Goal: Task Accomplishment & Management: Manage account settings

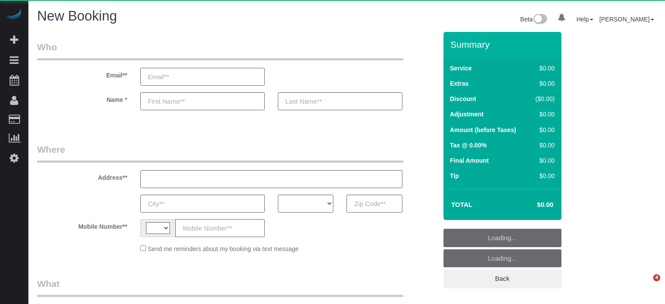
select select "number:9"
select select "string:[GEOGRAPHIC_DATA]"
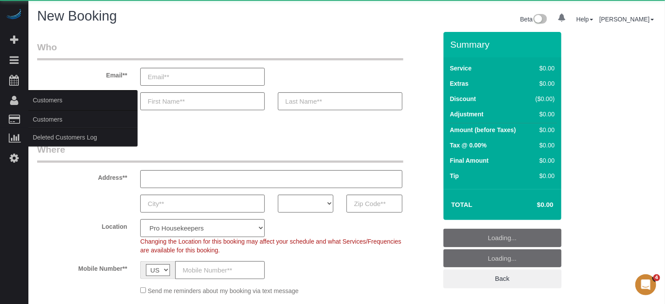
select select "object:1229"
select select "4"
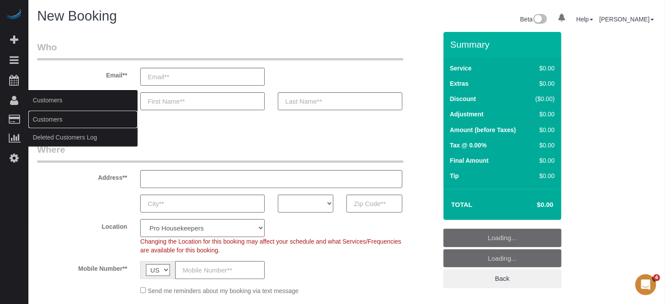
click at [42, 118] on link "Customers" at bounding box center [82, 119] width 109 height 17
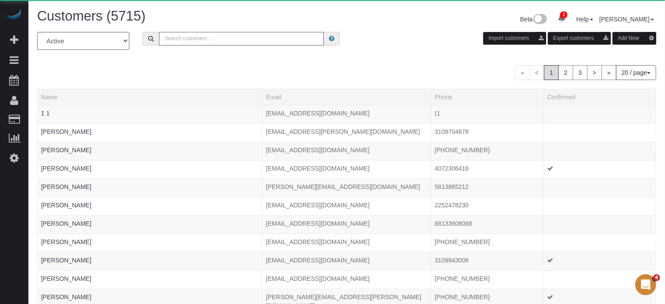
click at [203, 41] on input "text" at bounding box center [241, 39] width 165 height 14
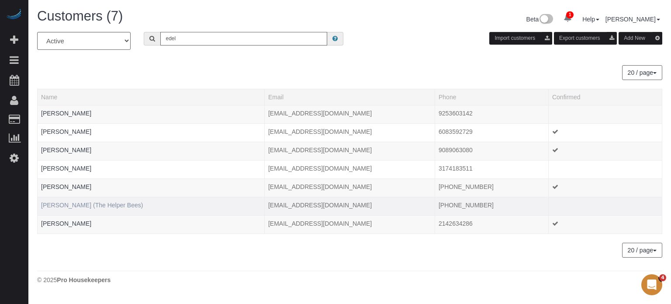
type input "edel"
click at [74, 203] on link "[PERSON_NAME] (The Helper Bees)" at bounding box center [92, 204] width 102 height 7
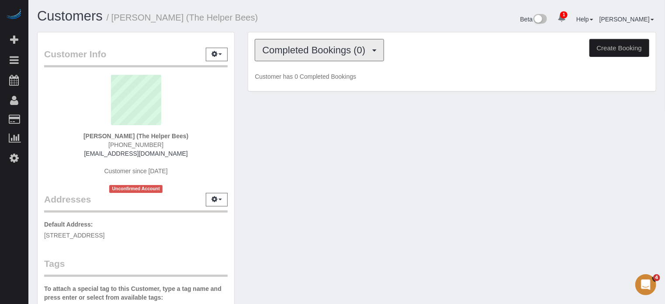
click at [305, 50] on span "Completed Bookings (0)" at bounding box center [315, 50] width 107 height 11
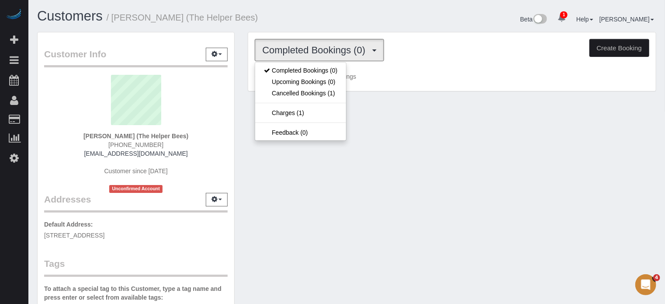
click at [241, 104] on div "Customer Info Edit Contact Info Send Message Email Preferences Special Sales Ta…" at bounding box center [347, 247] width 632 height 431
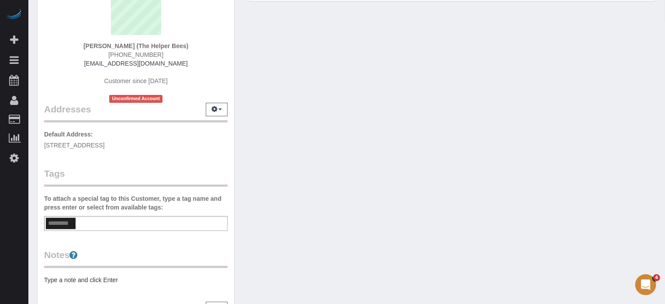
scroll to position [44, 0]
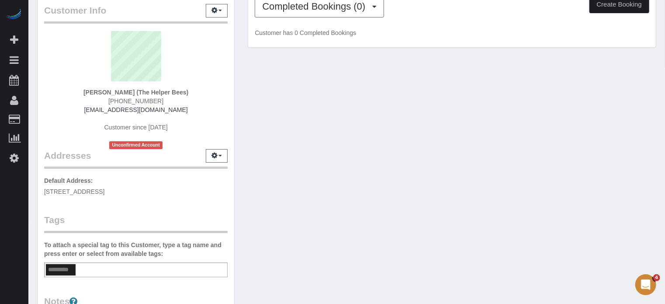
click at [647, 226] on div "Customer Info Edit Contact Info Send Message Email Preferences Special Sales Ta…" at bounding box center [347, 203] width 632 height 431
click at [238, 80] on div "Customer Info Edit Contact Info Send Message Email Preferences Special Sales Ta…" at bounding box center [136, 203] width 211 height 431
click at [16, 244] on div "1 Beta Your Notifications You have 0 alerts × You have 24 to charge for 09/21/2…" at bounding box center [14, 152] width 28 height 304
drag, startPoint x: 159, startPoint y: 100, endPoint x: 86, endPoint y: 88, distance: 74.3
click at [86, 88] on div "Robert Edelman (The Helper Bees) (702) 439-7244 medelman12@gmail.com Customer s…" at bounding box center [136, 90] width 184 height 118
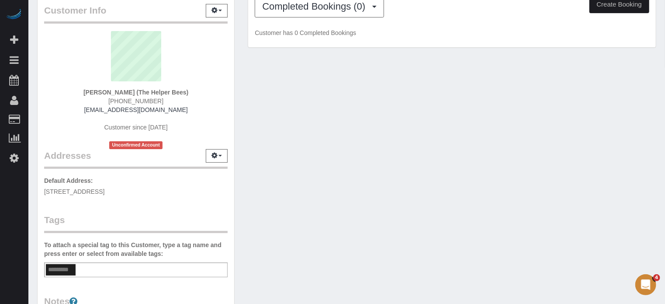
click at [85, 92] on div "Robert Edelman (The Helper Bees) (702) 439-7244 medelman12@gmail.com Customer s…" at bounding box center [136, 90] width 184 height 118
drag, startPoint x: 86, startPoint y: 90, endPoint x: 179, endPoint y: 106, distance: 93.9
click at [179, 106] on div "Robert Edelman (The Helper Bees) (702) 439-7244 medelman12@gmail.com Customer s…" at bounding box center [136, 90] width 184 height 118
click at [186, 104] on div "Robert Edelman (The Helper Bees) (702) 439-7244 medelman12@gmail.com Customer s…" at bounding box center [136, 90] width 184 height 118
drag, startPoint x: 177, startPoint y: 110, endPoint x: 86, endPoint y: 92, distance: 93.0
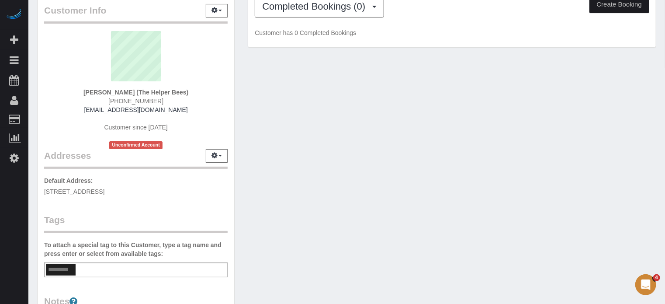
click at [86, 92] on div "Robert Edelman (The Helper Bees) (702) 439-7244 medelman12@gmail.com Customer s…" at bounding box center [136, 90] width 184 height 118
click at [86, 92] on strong "Robert Edelman (The Helper Bees)" at bounding box center [135, 92] width 105 height 7
drag, startPoint x: 86, startPoint y: 91, endPoint x: 183, endPoint y: 107, distance: 98.0
click at [183, 107] on div "Robert Edelman (The Helper Bees) (702) 439-7244 medelman12@gmail.com Customer s…" at bounding box center [136, 90] width 184 height 118
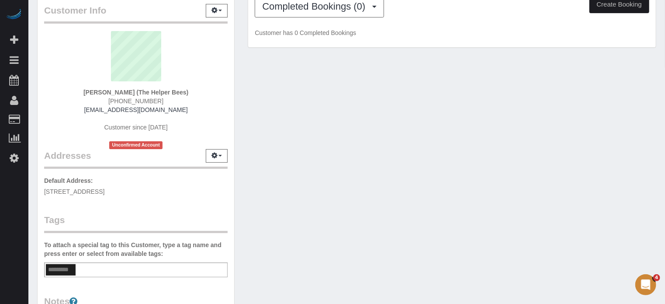
drag, startPoint x: 183, startPoint y: 111, endPoint x: 85, endPoint y: 90, distance: 100.1
click at [85, 90] on div "Robert Edelman (The Helper Bees) (702) 439-7244 medelman12@gmail.com Customer s…" at bounding box center [136, 90] width 184 height 118
click at [87, 91] on strong "Robert Edelman (The Helper Bees)" at bounding box center [135, 92] width 105 height 7
drag, startPoint x: 87, startPoint y: 91, endPoint x: 184, endPoint y: 109, distance: 98.6
click at [184, 109] on div "Robert Edelman (The Helper Bees) (702) 439-7244 medelman12@gmail.com Customer s…" at bounding box center [136, 90] width 184 height 118
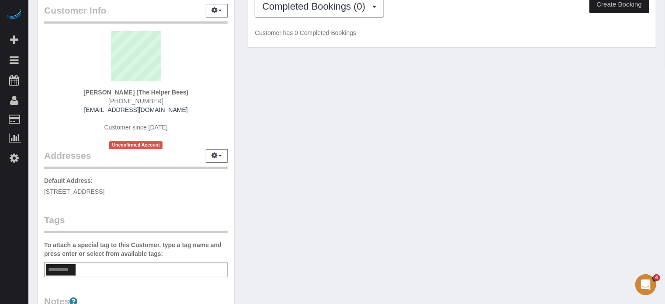
click at [184, 109] on div "Robert Edelman (The Helper Bees) (702) 439-7244 medelman12@gmail.com Customer s…" at bounding box center [136, 90] width 184 height 118
drag, startPoint x: 178, startPoint y: 112, endPoint x: 83, endPoint y: 90, distance: 97.7
click at [83, 90] on div "Robert Edelman (The Helper Bees) (702) 439-7244 medelman12@gmail.com Customer s…" at bounding box center [136, 90] width 184 height 118
click at [85, 90] on div "Robert Edelman (The Helper Bees) (702) 439-7244 medelman12@gmail.com Customer s…" at bounding box center [136, 90] width 184 height 118
drag, startPoint x: 86, startPoint y: 91, endPoint x: 188, endPoint y: 111, distance: 103.6
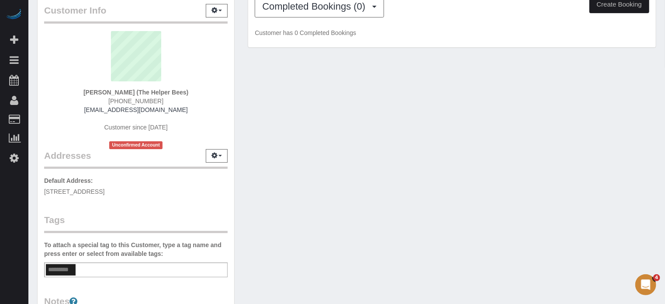
click at [188, 111] on div "Robert Edelman (The Helper Bees) (702) 439-7244 medelman12@gmail.com Customer s…" at bounding box center [136, 90] width 184 height 118
drag, startPoint x: 180, startPoint y: 110, endPoint x: 86, endPoint y: 89, distance: 95.8
click at [86, 89] on div "Robert Edelman (The Helper Bees) (702) 439-7244 medelman12@gmail.com Customer s…" at bounding box center [136, 90] width 184 height 118
click at [86, 89] on strong "Robert Edelman (The Helper Bees)" at bounding box center [135, 92] width 105 height 7
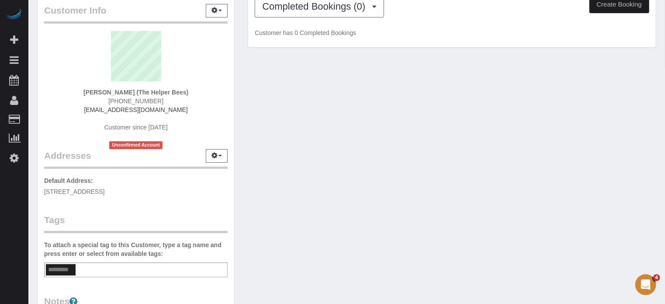
drag, startPoint x: 86, startPoint y: 92, endPoint x: 192, endPoint y: 108, distance: 107.3
click at [192, 108] on div "Robert Edelman (The Helper Bees) (702) 439-7244 medelman12@gmail.com Customer s…" at bounding box center [136, 90] width 184 height 118
click at [189, 111] on div "Robert Edelman (The Helper Bees) (702) 439-7244 medelman12@gmail.com Customer s…" at bounding box center [136, 90] width 184 height 118
drag, startPoint x: 178, startPoint y: 110, endPoint x: 85, endPoint y: 92, distance: 94.8
click at [85, 92] on div "Robert Edelman (The Helper Bees) (702) 439-7244 medelman12@gmail.com Customer s…" at bounding box center [136, 90] width 184 height 118
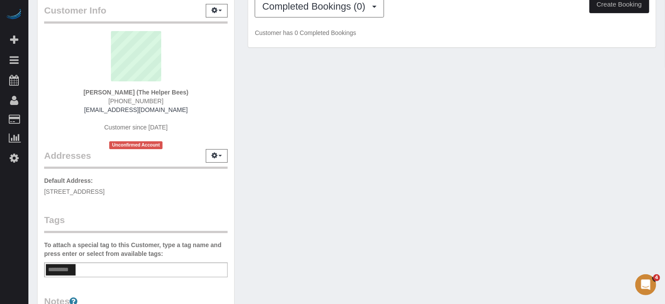
click at [87, 94] on strong "Robert Edelman (The Helper Bees)" at bounding box center [135, 92] width 105 height 7
drag, startPoint x: 86, startPoint y: 92, endPoint x: 189, endPoint y: 100, distance: 102.9
click at [189, 100] on div "Robert Edelman (The Helper Bees) (702) 439-7244 medelman12@gmail.com Customer s…" at bounding box center [136, 90] width 184 height 118
click at [189, 104] on div "Robert Edelman (The Helper Bees) (702) 439-7244 medelman12@gmail.com Customer s…" at bounding box center [136, 90] width 184 height 118
drag, startPoint x: 150, startPoint y: 108, endPoint x: 86, endPoint y: 92, distance: 66.2
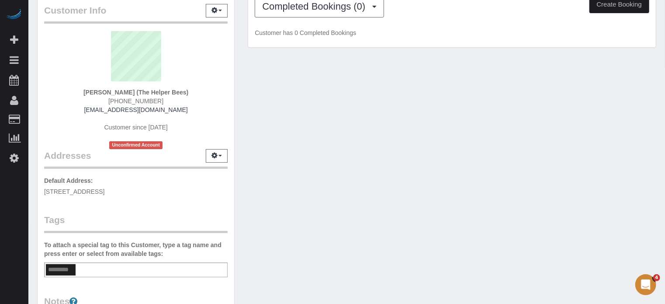
click at [86, 92] on div "Robert Edelman (The Helper Bees) (702) 439-7244 medelman12@gmail.com Customer s…" at bounding box center [136, 90] width 184 height 118
click at [86, 92] on strong "Robert Edelman (The Helper Bees)" at bounding box center [135, 92] width 105 height 7
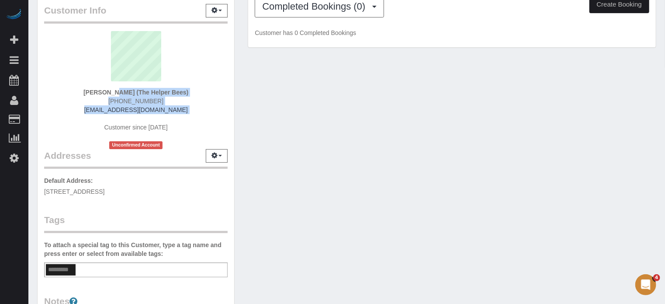
drag, startPoint x: 86, startPoint y: 92, endPoint x: 180, endPoint y: 110, distance: 96.1
click at [180, 110] on div "Robert Edelman (The Helper Bees) (702) 439-7244 medelman12@gmail.com Customer s…" at bounding box center [136, 90] width 184 height 118
click at [180, 111] on div "Robert Edelman (The Helper Bees) (702) 439-7244 medelman12@gmail.com Customer s…" at bounding box center [136, 90] width 184 height 118
click at [180, 110] on div "Robert Edelman (The Helper Bees) (702) 439-7244 medelman12@gmail.com Customer s…" at bounding box center [136, 90] width 184 height 118
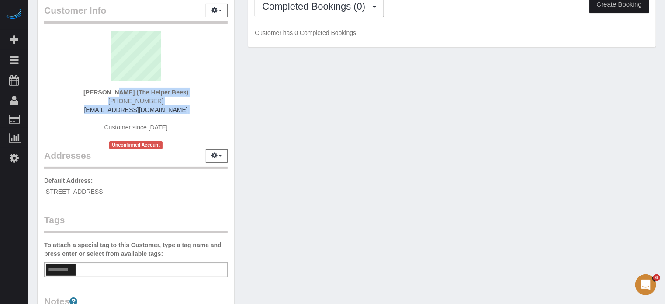
drag, startPoint x: 180, startPoint y: 110, endPoint x: 82, endPoint y: 89, distance: 100.0
click at [82, 89] on div "Robert Edelman (The Helper Bees) (702) 439-7244 medelman12@gmail.com Customer s…" at bounding box center [136, 90] width 184 height 118
click at [83, 89] on div "Robert Edelman (The Helper Bees) (702) 439-7244 medelman12@gmail.com Customer s…" at bounding box center [136, 90] width 184 height 118
click at [87, 89] on strong "Robert Edelman (The Helper Bees)" at bounding box center [135, 92] width 105 height 7
drag, startPoint x: 86, startPoint y: 91, endPoint x: 182, endPoint y: 110, distance: 97.9
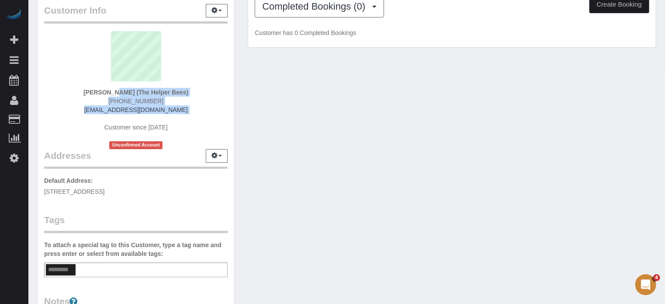
click at [182, 110] on div "Robert Edelman (The Helper Bees) (702) 439-7244 medelman12@gmail.com Customer s…" at bounding box center [136, 90] width 184 height 118
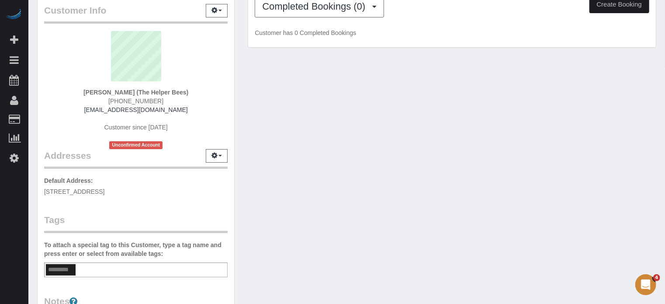
click at [648, 162] on div "Customer Info Edit Contact Info Send Message Email Preferences Special Sales Ta…" at bounding box center [347, 203] width 632 height 431
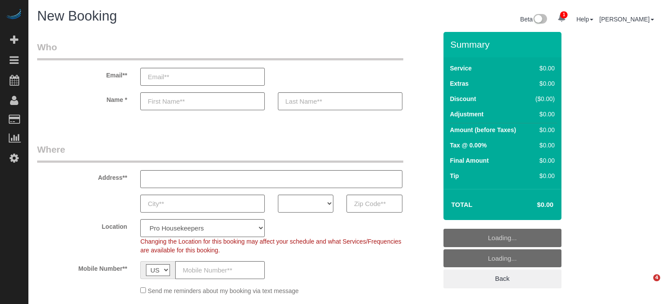
select select "4"
select select "number:9"
click at [367, 205] on input "text" at bounding box center [373, 203] width 55 height 18
paste input "33027"
type input "33027"
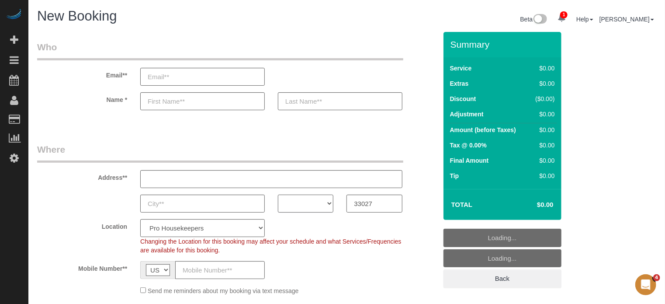
click at [316, 204] on select "AK AL AR AZ CA CO CT DC DE FL GA HI IA ID IL IN KS KY LA MA MD ME MI MN MO MS M…" at bounding box center [305, 203] width 55 height 18
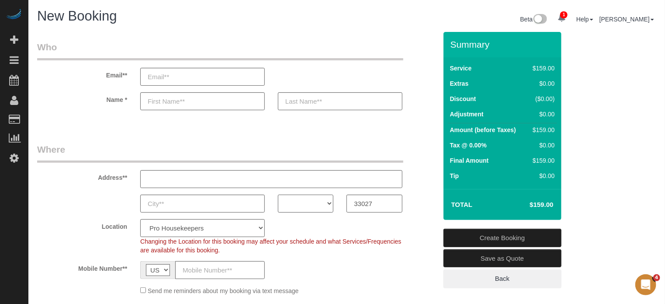
select select "FL"
click at [278, 194] on select "AK AL AR AZ CA CO CT DC DE FL GA HI IA ID IL IN KS KY LA MA MD ME MI MN MO MS M…" at bounding box center [305, 203] width 55 height 18
click at [211, 239] on span "Changing the Location for this booking may affect your schedule and what Servic…" at bounding box center [270, 246] width 261 height 16
click at [205, 231] on select "Pro Housekeepers Atlanta Austin Boston Chicago Cincinnati Clearwater Denver Ft …" at bounding box center [202, 228] width 125 height 18
select select "14"
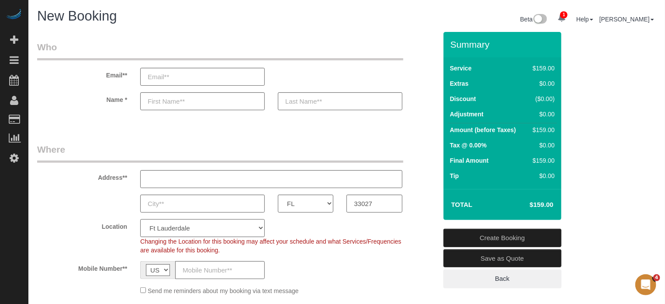
click at [140, 219] on select "Pro Housekeepers Atlanta Austin Boston Chicago Cincinnati Clearwater Denver Ft …" at bounding box center [202, 228] width 125 height 18
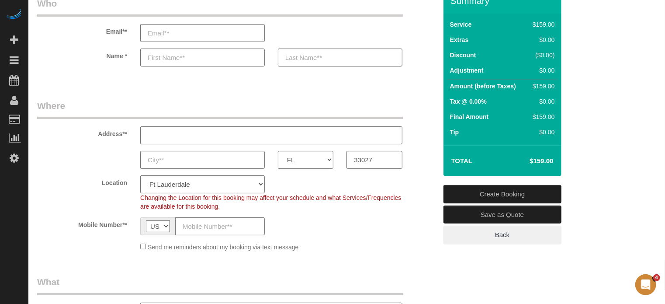
select select "object:1238"
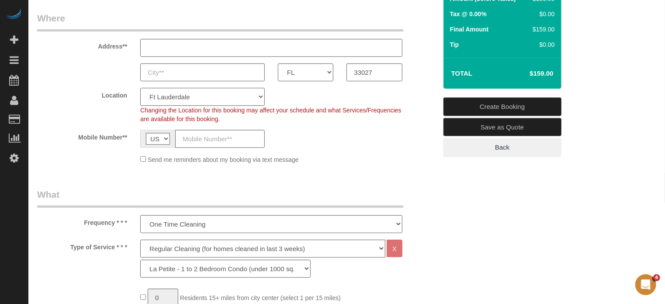
scroll to position [218, 0]
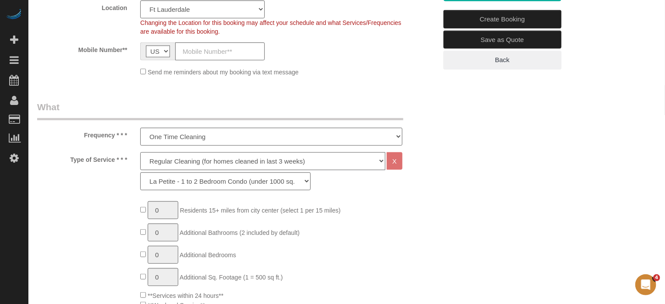
click at [183, 152] on select "Deep Cleaning (for homes that have not been cleaned in 3+ weeks) Spruce Regular…" at bounding box center [262, 161] width 245 height 18
select select "5"
click at [140, 152] on select "Deep Cleaning (for homes that have not been cleaned in 3+ weeks) Spruce Regular…" at bounding box center [262, 161] width 245 height 18
click at [169, 180] on select "La Petite - 1 to 2 Bedroom Condo (under 1000 sq. ft.) La Petite II - 2 Bedroom …" at bounding box center [225, 181] width 170 height 18
select select "94"
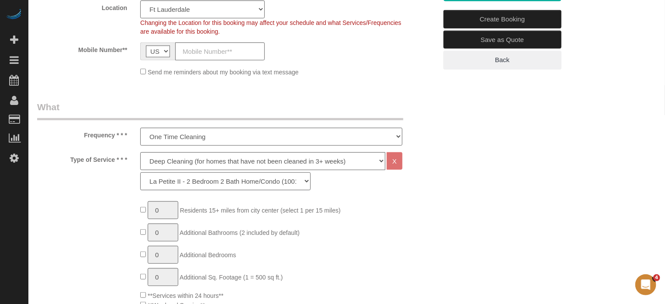
click at [140, 172] on select "La Petite - 1 to 2 Bedroom Condo (under 1000 sq. ft.) La Petite II - 2 Bedroom …" at bounding box center [225, 181] width 170 height 18
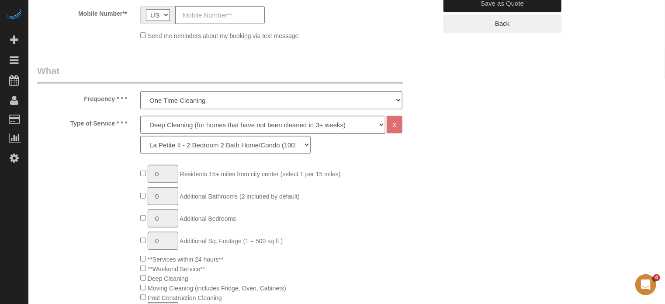
scroll to position [306, 0]
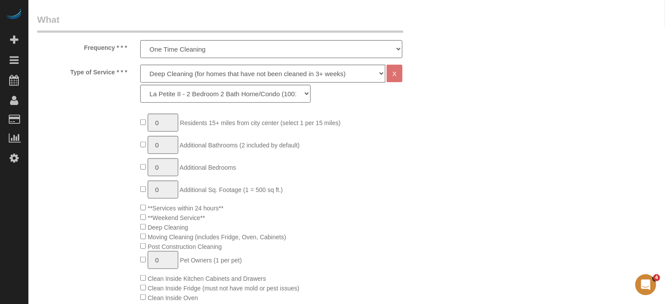
drag, startPoint x: 139, startPoint y: 122, endPoint x: 136, endPoint y: 125, distance: 4.6
type input "1"
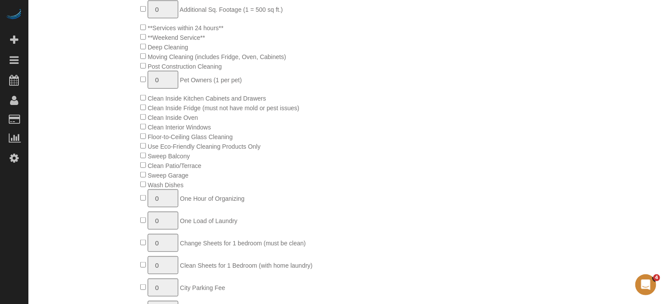
scroll to position [481, 0]
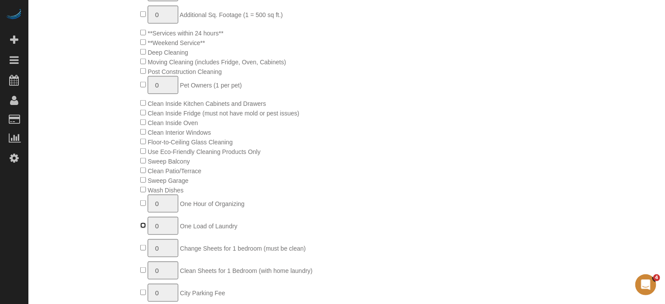
type input "1"
click at [162, 232] on input "1" at bounding box center [163, 226] width 31 height 18
type input "2"
click at [395, 231] on div "1 Residents 15+ miles from city center (select 1 per 15 miles) 0 Additional Bat…" at bounding box center [288, 156] width 309 height 434
drag, startPoint x: 249, startPoint y: 228, endPoint x: 207, endPoint y: 225, distance: 42.0
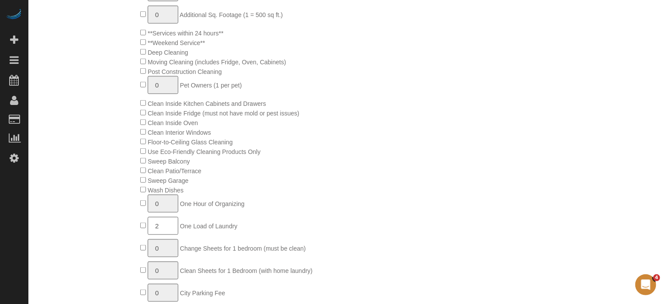
click at [207, 225] on div "1 Residents 15+ miles from city center (select 1 per 15 miles) 0 Additional Bat…" at bounding box center [288, 156] width 309 height 434
click at [403, 215] on div "1 Residents 15+ miles from city center (select 1 per 15 miles) 0 Additional Bat…" at bounding box center [288, 156] width 309 height 434
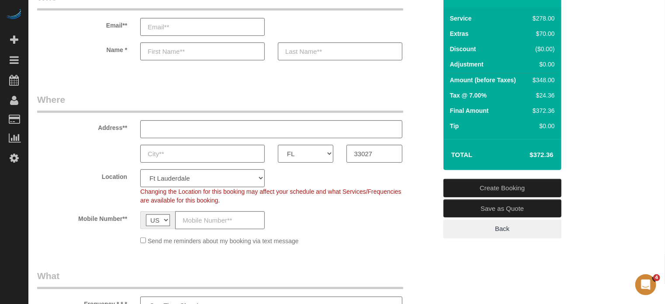
scroll to position [87, 0]
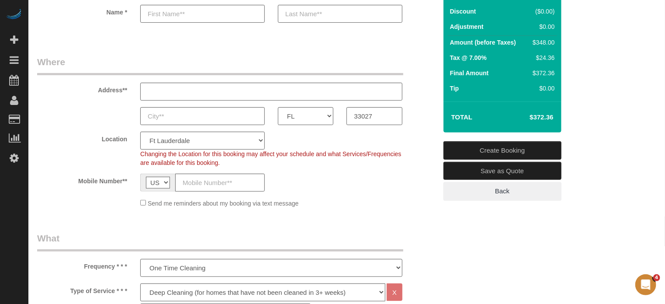
click at [427, 95] on div "Address**" at bounding box center [237, 77] width 413 height 45
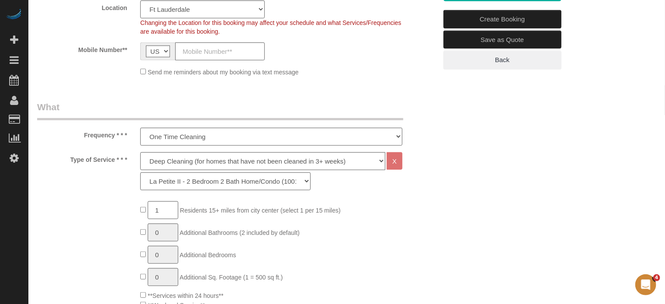
scroll to position [262, 0]
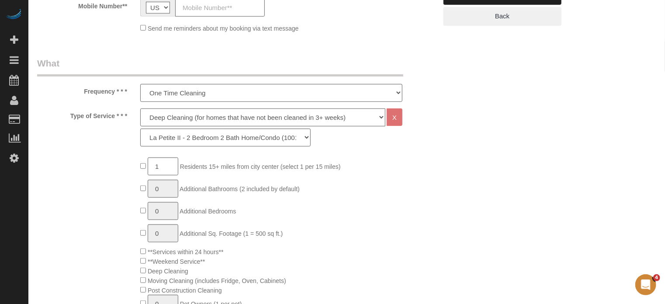
click at [235, 119] on select "Deep Cleaning (for homes that have not been cleaned in 3+ weeks) Spruce Regular…" at bounding box center [262, 117] width 245 height 18
select select "4"
click at [140, 108] on select "Deep Cleaning (for homes that have not been cleaned in 3+ weeks) Spruce Regular…" at bounding box center [262, 117] width 245 height 18
click at [188, 134] on select "La Petite - 1 to 2 Bedroom Condo (under 1000 sq. ft.) La Petite II - 2 Bedroom …" at bounding box center [225, 137] width 170 height 18
select select "88"
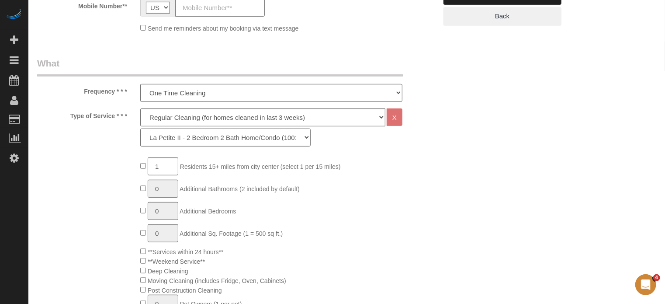
click at [140, 128] on select "La Petite - 1 to 2 Bedroom Condo (under 1000 sq. ft.) La Petite II - 2 Bedroom …" at bounding box center [225, 137] width 170 height 18
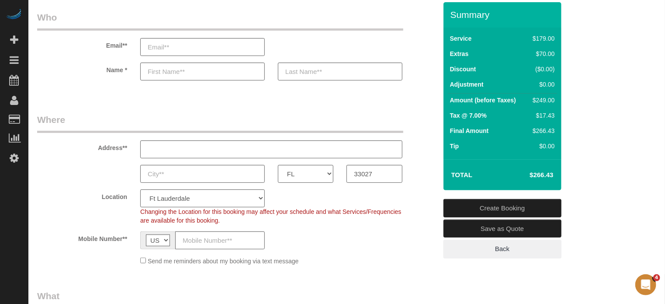
scroll to position [44, 0]
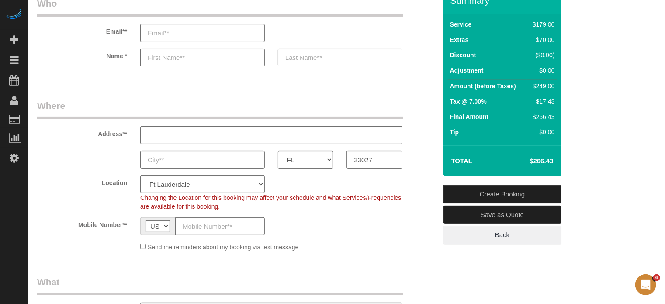
click at [419, 100] on div "Address**" at bounding box center [237, 121] width 413 height 45
click at [25, 227] on div "1 Beta Your Notifications You have 0 alerts × You have 24 to charge for 09/21/2…" at bounding box center [14, 152] width 28 height 304
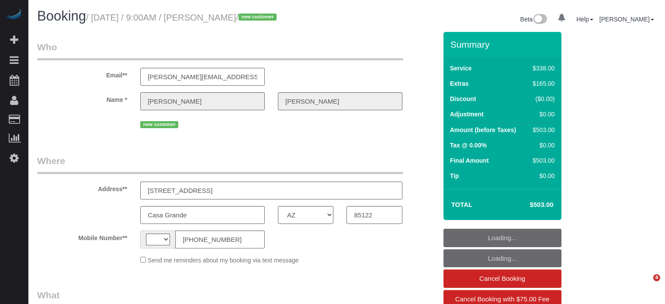
select select "AZ"
select select "string:[GEOGRAPHIC_DATA]"
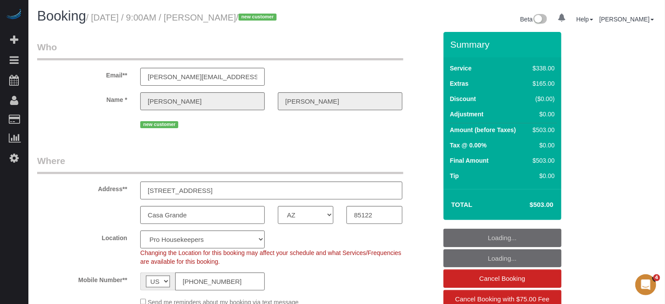
select select "object:634"
select select "5"
select select "number:9"
select select "spot1"
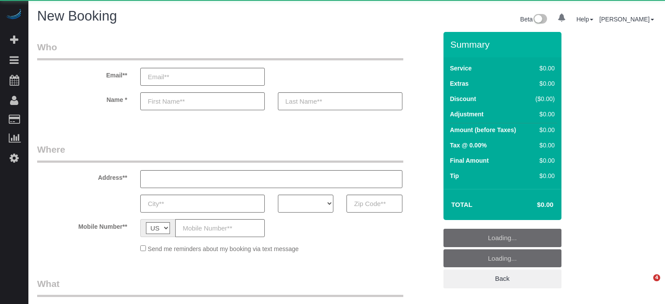
select select "number:9"
select select "object:631"
select select "4"
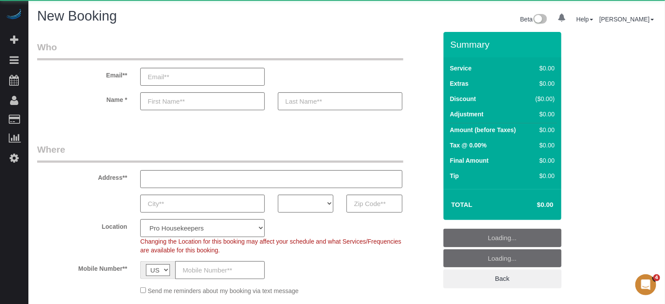
select select "object:1229"
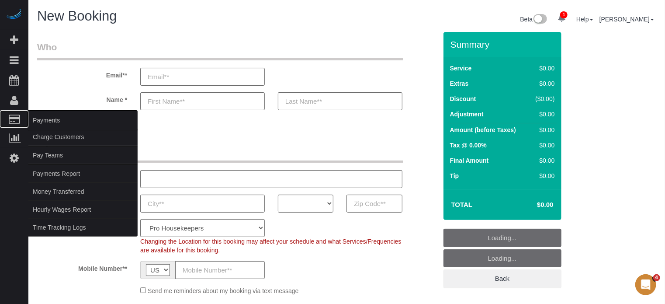
click at [38, 120] on span "Payments" at bounding box center [82, 120] width 109 height 20
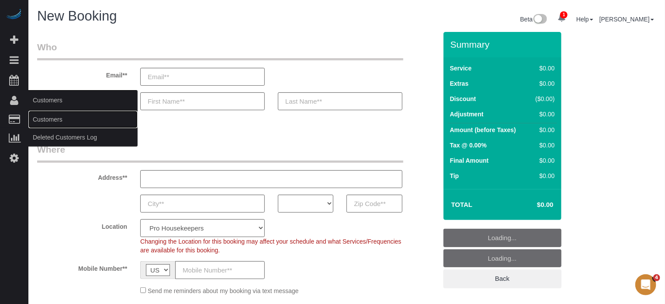
click at [42, 116] on link "Customers" at bounding box center [82, 119] width 109 height 17
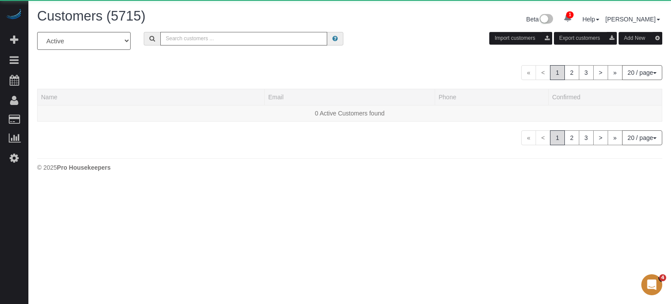
click at [233, 35] on input "text" at bounding box center [243, 39] width 167 height 14
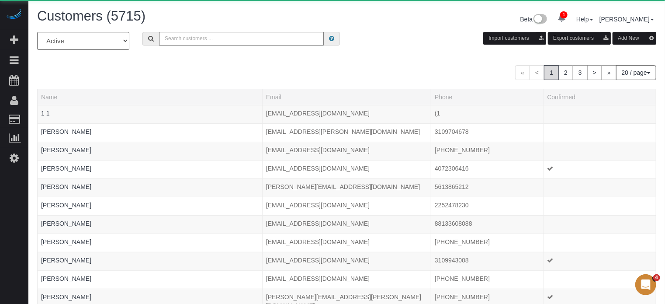
paste input "ttss2019@icloud.com"
type input "ttss2019@icloud.com"
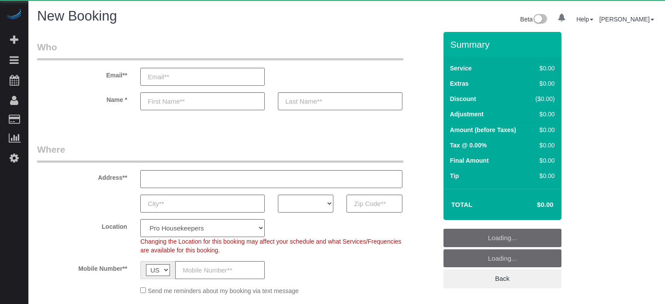
select select "number:9"
select select "object:646"
select select "4"
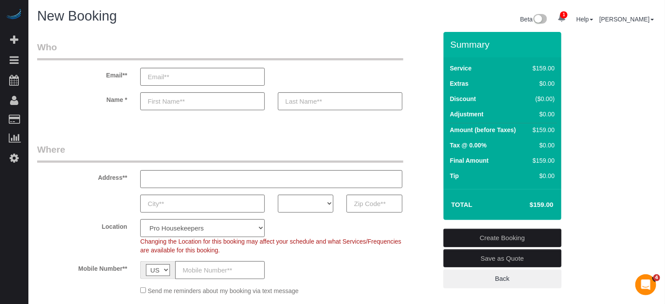
drag, startPoint x: 37, startPoint y: 222, endPoint x: 41, endPoint y: 202, distance: 20.1
click at [37, 222] on label "Location" at bounding box center [82, 225] width 103 height 12
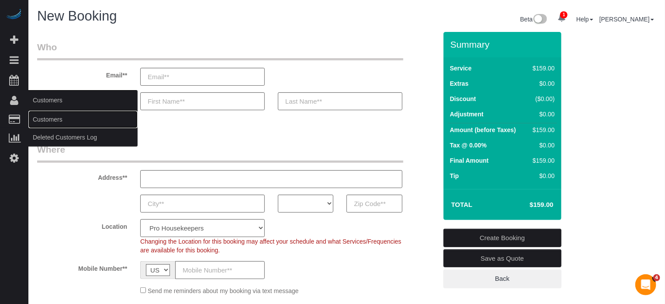
click at [54, 121] on link "Customers" at bounding box center [82, 119] width 109 height 17
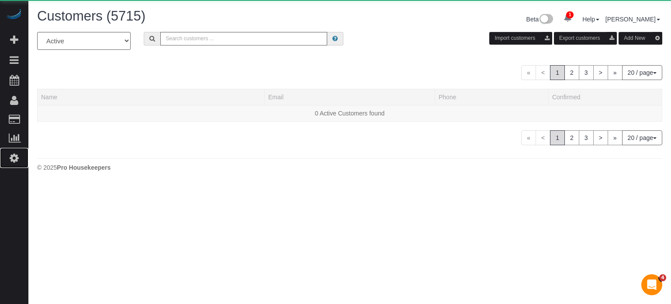
click at [24, 155] on link "Settings" at bounding box center [14, 158] width 28 height 20
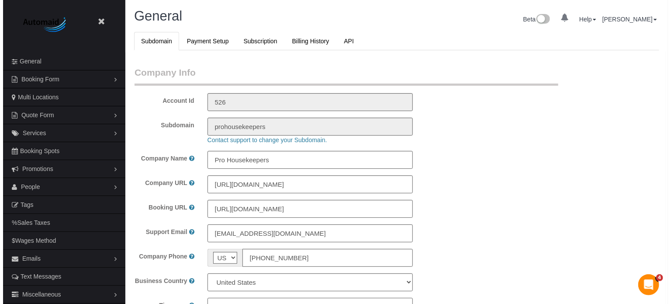
scroll to position [1943, 665]
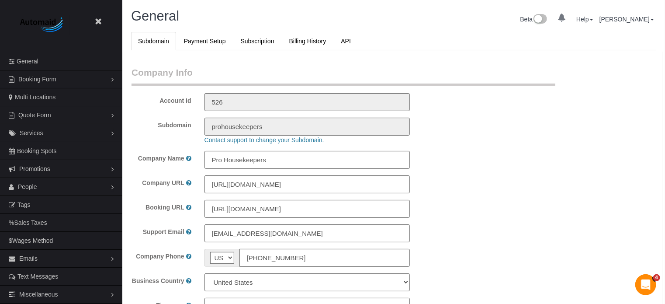
select select "1"
click at [35, 184] on span "People" at bounding box center [27, 186] width 19 height 7
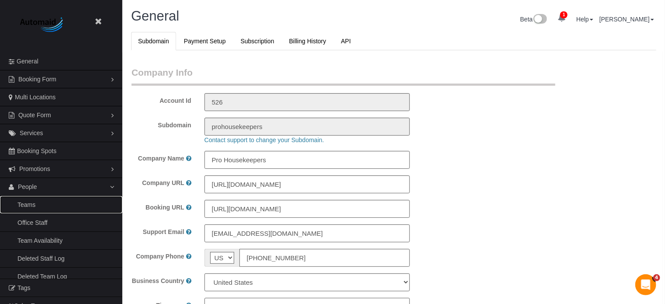
click at [32, 204] on link "Teams" at bounding box center [61, 204] width 122 height 17
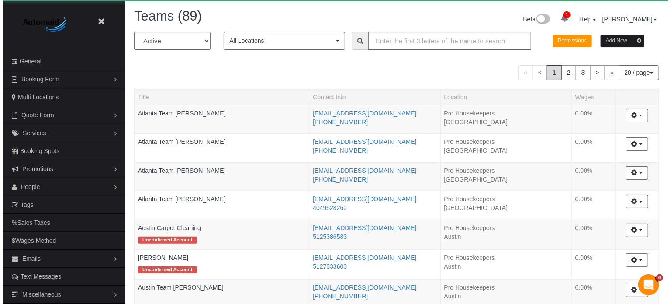
scroll to position [745, 665]
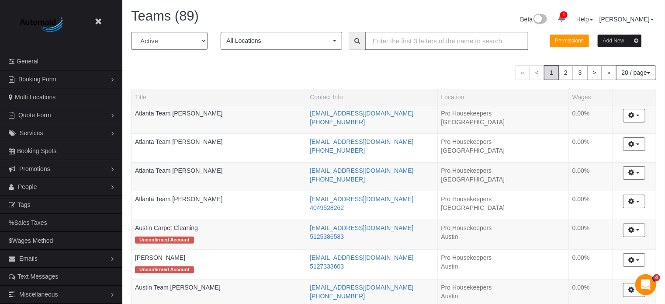
click at [388, 38] on input "text" at bounding box center [446, 41] width 163 height 18
type input "oksana"
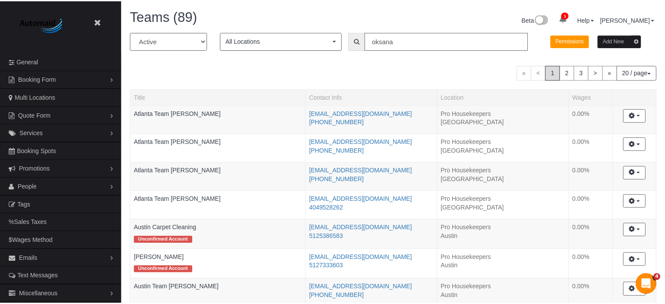
scroll to position [43496, 43023]
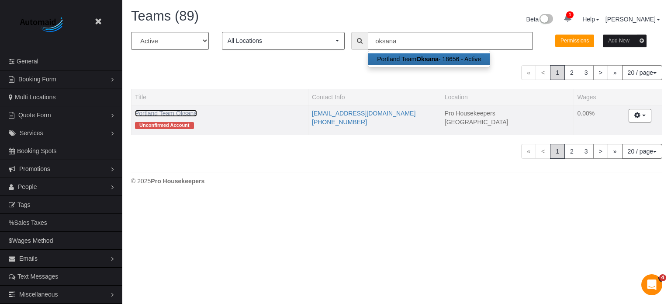
click at [165, 113] on link "Portland Team Oksana" at bounding box center [166, 113] width 62 height 7
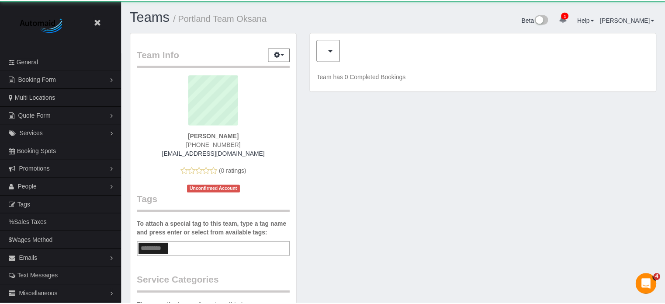
scroll to position [575, 665]
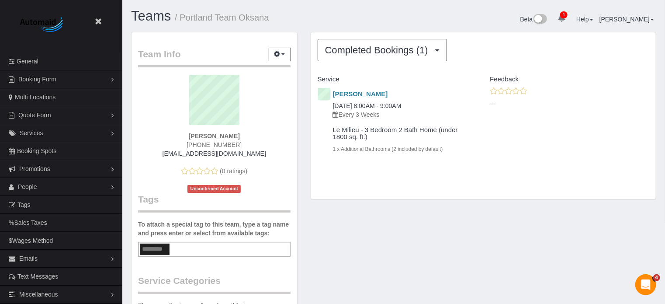
click at [238, 17] on small "/ Portland Team Oksana" at bounding box center [222, 18] width 94 height 10
drag, startPoint x: 281, startPoint y: 17, endPoint x: 181, endPoint y: 17, distance: 100.1
click at [181, 17] on h1 "Teams / Portland Team Oksana" at bounding box center [259, 16] width 256 height 15
copy small "Portland Team Oksana"
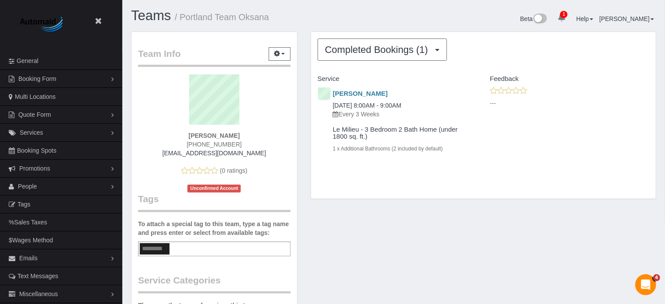
drag, startPoint x: 659, startPoint y: 153, endPoint x: 604, endPoint y: 151, distance: 55.5
click at [659, 153] on div "Completed Bookings (1) Completed Bookings (1) Upcoming Bookings (0) Cancelled B…" at bounding box center [483, 119] width 359 height 177
click at [355, 91] on link "Vita Yang" at bounding box center [360, 93] width 55 height 7
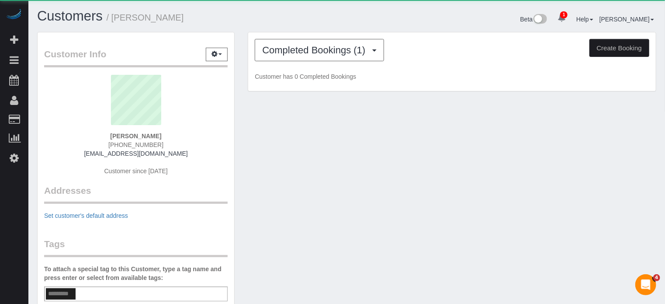
scroll to position [484, 665]
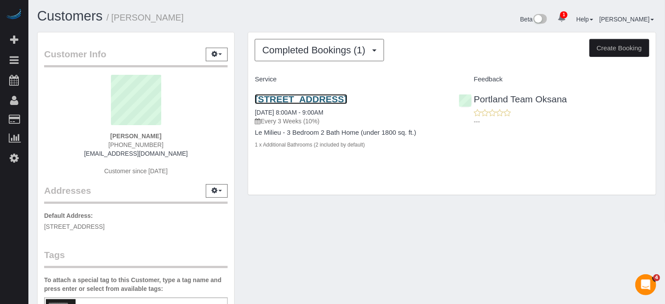
click at [318, 100] on link "120 Kingsgate Rd, Lake Oswego, OR 97035" at bounding box center [301, 99] width 92 height 10
click at [347, 96] on link "[STREET_ADDRESS]" at bounding box center [301, 99] width 92 height 10
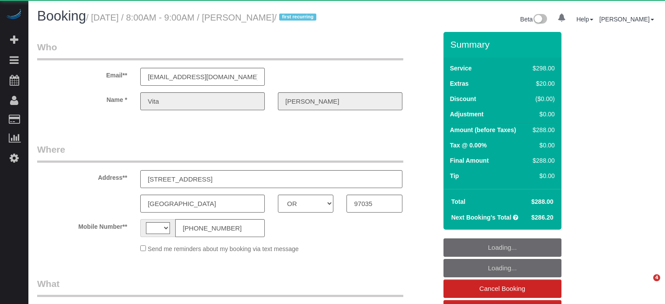
select select "OR"
select select "string:[GEOGRAPHIC_DATA]"
select select "object:644"
select select "string:fspay-697a2dab-71cf-4856-a068-05ef7c824974"
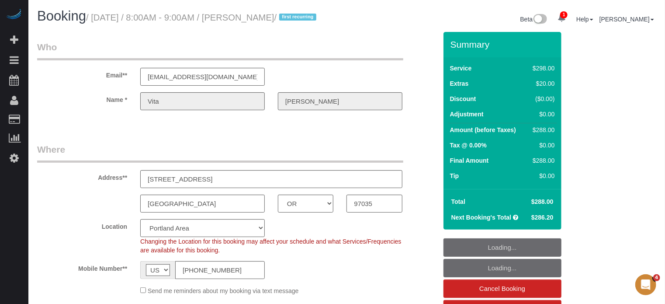
select select "object:851"
select select "5"
select select "spot1"
select select "number:9"
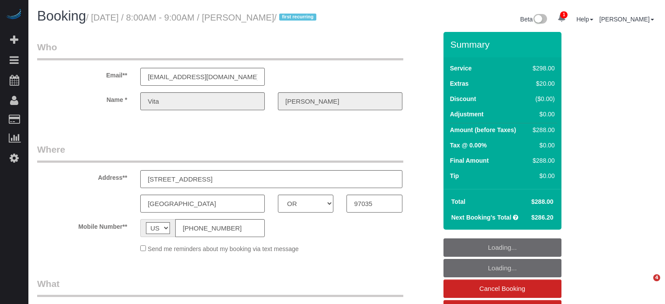
select select "OR"
select select "5"
select select "object:827"
select select "spot1"
select select "number:9"
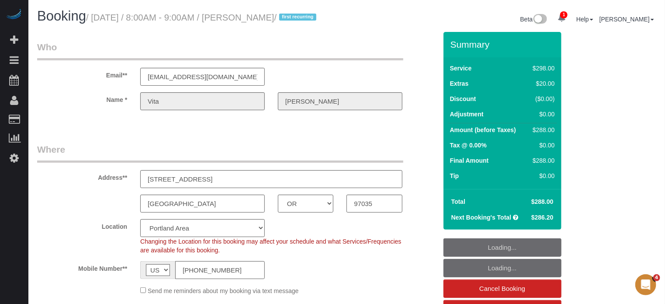
select select "object:840"
select select "string:fspay-697a2dab-71cf-4856-a068-05ef7c824974"
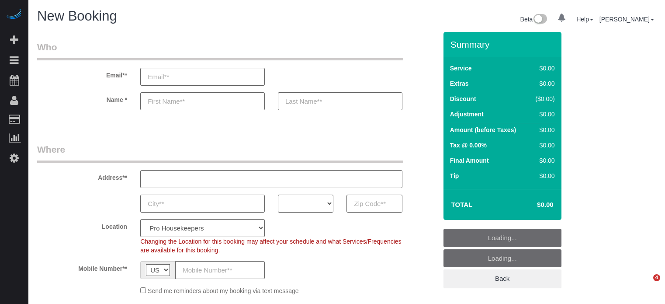
select select "number:9"
select select "object:1229"
select select "4"
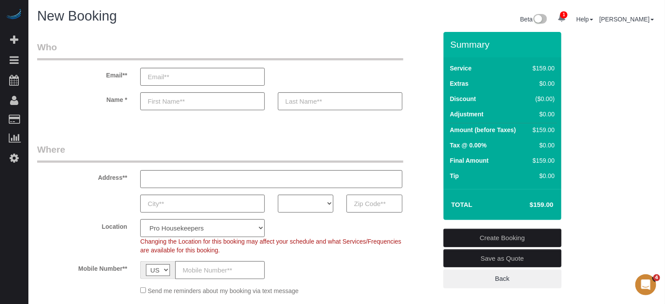
click at [381, 205] on input "text" at bounding box center [373, 203] width 55 height 18
paste input "60004"
type input "60004"
click at [315, 208] on select "AK AL AR AZ CA CO CT DC DE FL GA HI IA ID IL IN KS KY LA MA MD ME MI MN MO MS M…" at bounding box center [305, 203] width 55 height 18
select select "IL"
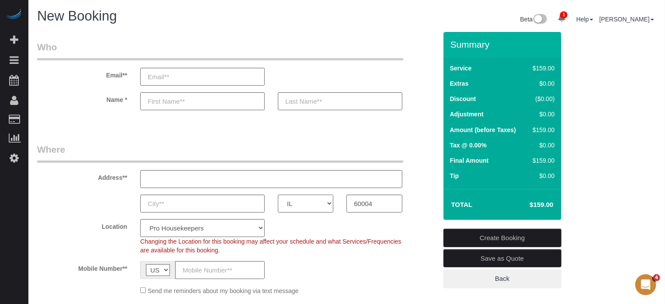
click at [278, 194] on select "AK AL AR AZ CA CO CT DC DE FL GA HI IA ID IL IN KS KY LA MA MD ME MI MN MO MS M…" at bounding box center [305, 203] width 55 height 18
click at [210, 225] on select "Pro Housekeepers Atlanta Austin Boston Chicago Cincinnati Clearwater Denver Ft …" at bounding box center [202, 228] width 125 height 18
select select "11"
click at [140, 219] on select "Pro Housekeepers Atlanta Austin Boston Chicago Cincinnati Clearwater Denver Ft …" at bounding box center [202, 228] width 125 height 18
select select "object:1238"
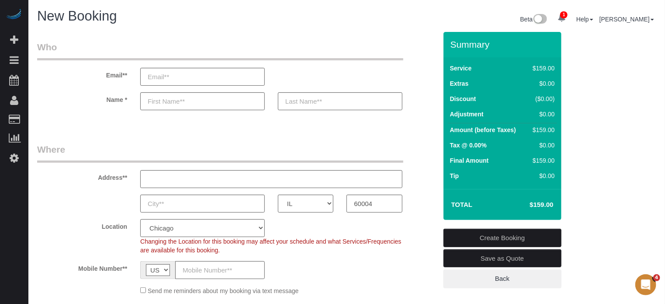
click at [140, 148] on legend "Where" at bounding box center [220, 153] width 366 height 20
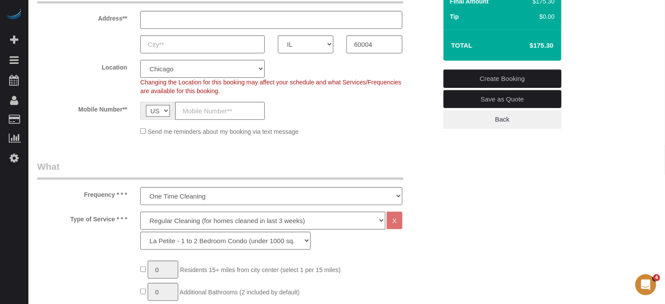
scroll to position [262, 0]
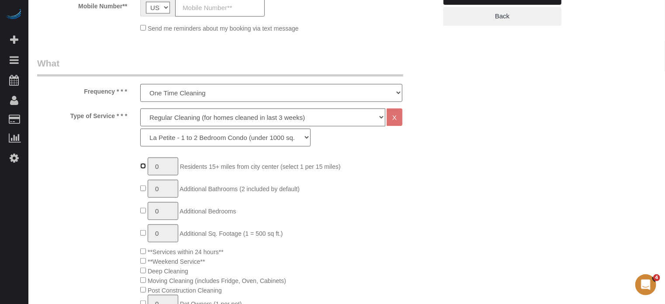
type input "1"
click at [161, 164] on input "1" at bounding box center [163, 166] width 31 height 18
type input "2"
click at [189, 139] on select "La Petite - 1 to 2 Bedroom Condo (under 1000 sq. ft.) La Petite II - 2 Bedroom …" at bounding box center [225, 137] width 170 height 18
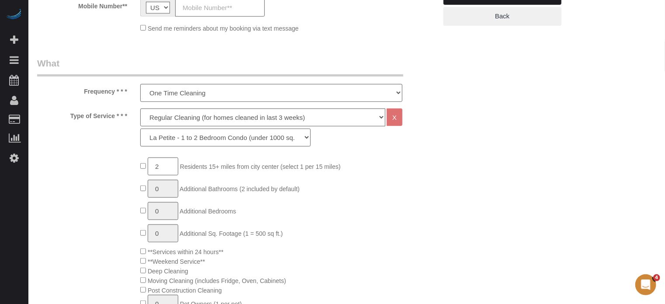
click at [140, 128] on select "La Petite - 1 to 2 Bedroom Condo (under 1000 sq. ft.) La Petite II - 2 Bedroom …" at bounding box center [225, 137] width 170 height 18
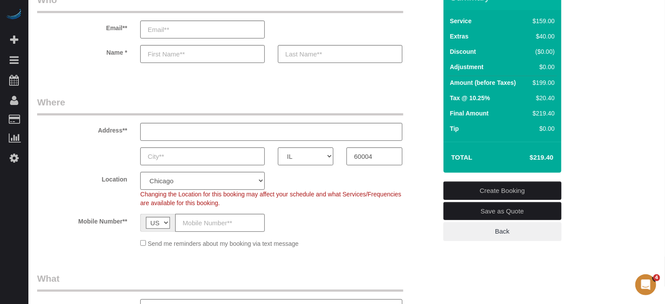
scroll to position [44, 0]
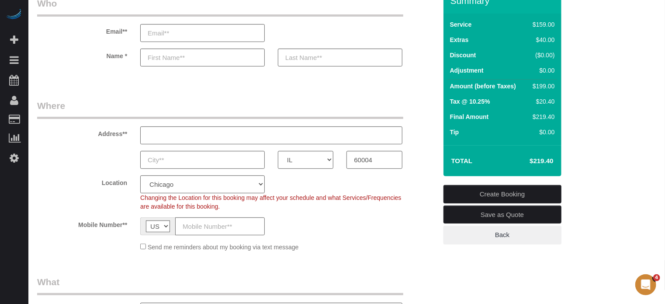
click at [534, 160] on h4 "$219.40" at bounding box center [528, 160] width 50 height 7
copy div "$219.40 Create Booking Save as Quote Back"
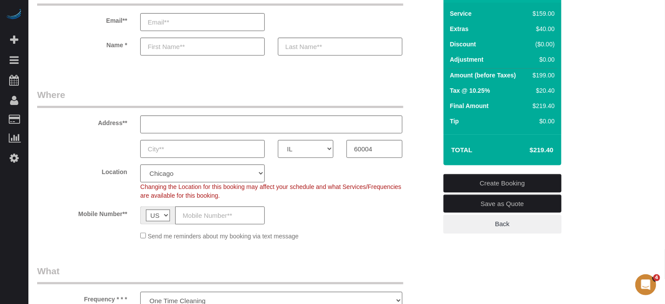
scroll to position [0, 0]
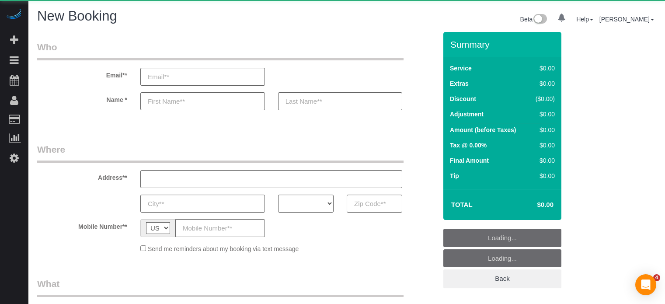
select select "number:9"
select select "object:1226"
select select "4"
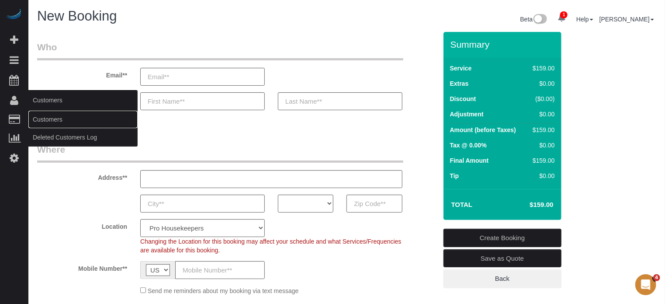
click at [38, 120] on link "Customers" at bounding box center [82, 119] width 109 height 17
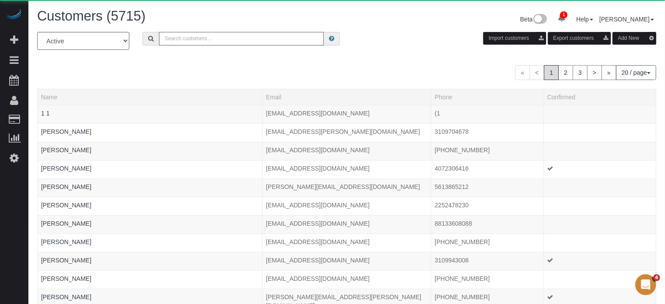
click at [227, 42] on input "text" at bounding box center [241, 39] width 165 height 14
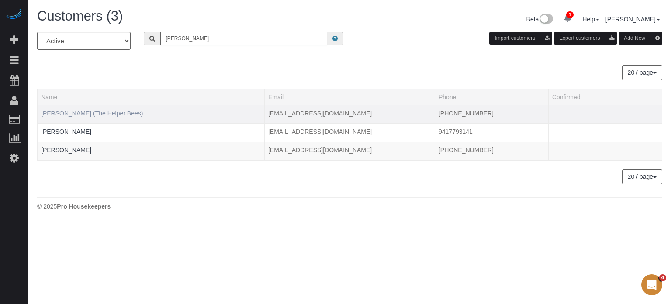
type input "[PERSON_NAME]"
click at [98, 111] on link "[PERSON_NAME] (The Helper Bees)" at bounding box center [92, 113] width 102 height 7
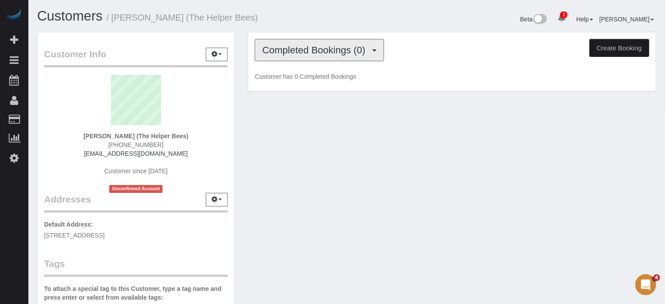
click at [317, 55] on button "Completed Bookings (0)" at bounding box center [319, 50] width 129 height 22
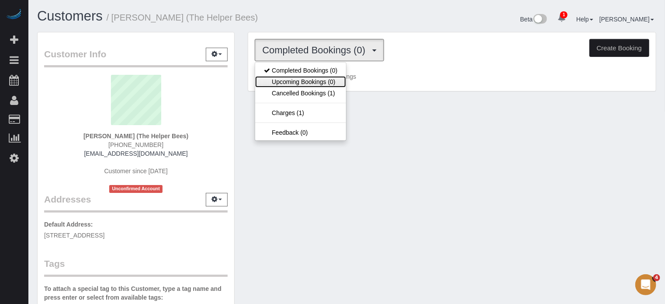
click at [311, 81] on link "Upcoming Bookings (0)" at bounding box center [300, 81] width 91 height 11
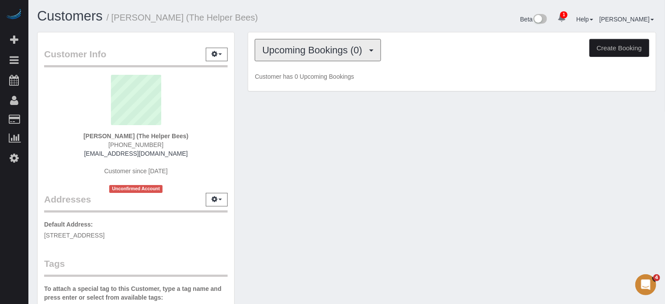
click at [315, 55] on button "Upcoming Bookings (0)" at bounding box center [318, 50] width 126 height 22
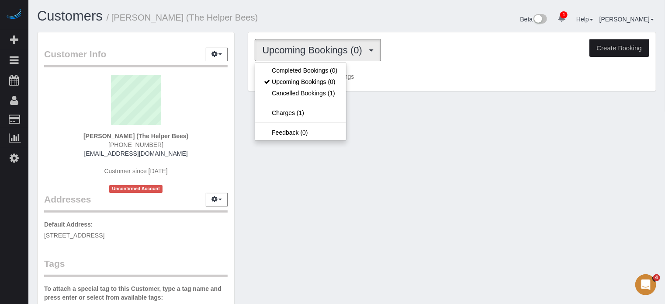
click at [240, 145] on div "Customer Info Edit Contact Info Send Message Email Preferences Special Sales Ta…" at bounding box center [136, 247] width 211 height 431
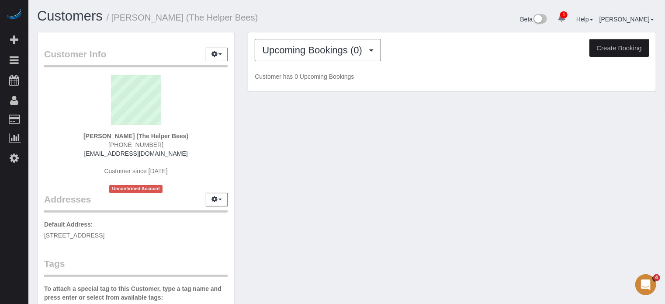
click at [240, 139] on div "Customer Info Edit Contact Info Send Message Email Preferences Special Sales Ta…" at bounding box center [136, 247] width 211 height 431
click at [239, 134] on div "Customer Info Edit Contact Info Send Message Email Preferences Special Sales Ta…" at bounding box center [136, 247] width 211 height 431
drag, startPoint x: 636, startPoint y: 118, endPoint x: 611, endPoint y: 118, distance: 24.9
click at [636, 118] on div "Customer Info Edit Contact Info Send Message Email Preferences Special Sales Ta…" at bounding box center [347, 247] width 632 height 431
click at [234, 104] on div "Customer Info Edit Contact Info Send Message Email Preferences Special Sales Ta…" at bounding box center [136, 243] width 197 height 422
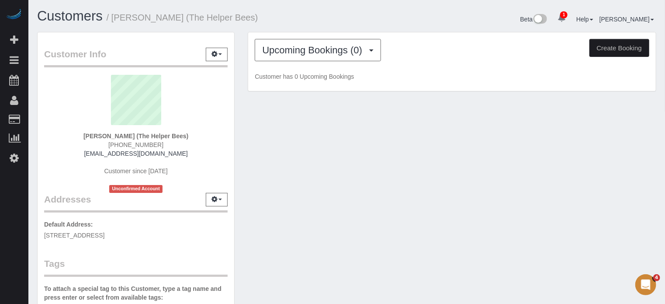
scroll to position [131, 0]
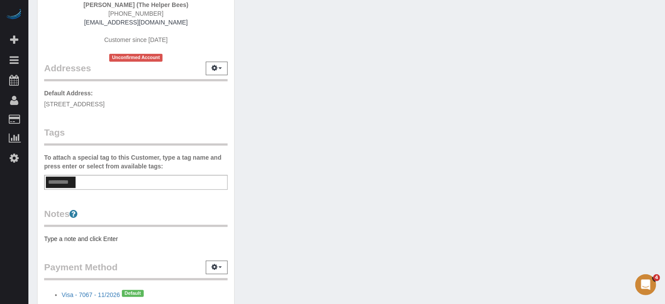
click at [104, 103] on span "[STREET_ADDRESS]" at bounding box center [74, 103] width 60 height 7
click at [104, 104] on span "[STREET_ADDRESS]" at bounding box center [74, 103] width 60 height 7
click at [167, 106] on p "Default Address: [STREET_ADDRESS]" at bounding box center [136, 99] width 184 height 20
click at [104, 106] on span "[STREET_ADDRESS]" at bounding box center [74, 103] width 60 height 7
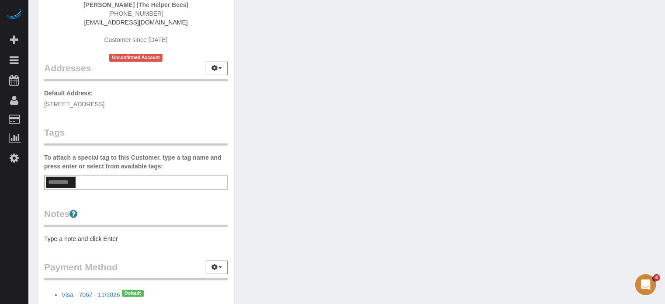
click at [104, 106] on span "[STREET_ADDRESS]" at bounding box center [74, 103] width 60 height 7
click at [104, 104] on span "[STREET_ADDRESS]" at bounding box center [74, 103] width 60 height 7
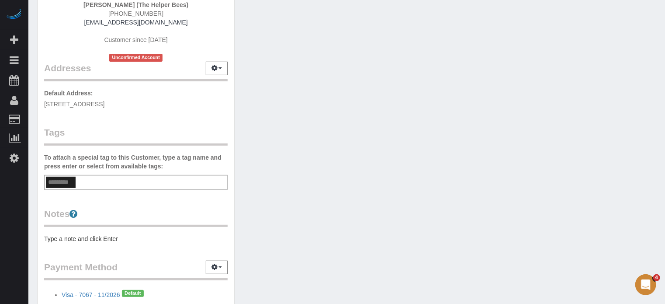
click at [104, 104] on span "[STREET_ADDRESS]" at bounding box center [74, 103] width 60 height 7
click at [104, 105] on span "[STREET_ADDRESS]" at bounding box center [74, 103] width 60 height 7
click at [104, 104] on span "[STREET_ADDRESS]" at bounding box center [74, 103] width 60 height 7
click at [104, 105] on span "[STREET_ADDRESS]" at bounding box center [74, 103] width 60 height 7
copy span "89134"
